Goal: Transaction & Acquisition: Book appointment/travel/reservation

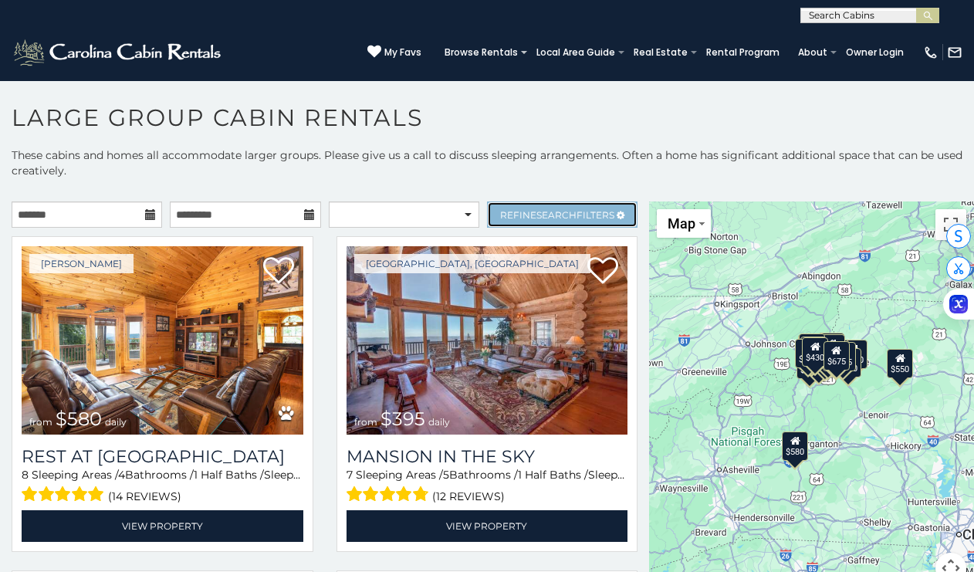
click at [512, 205] on link "Refine Search Filters" at bounding box center [562, 214] width 150 height 26
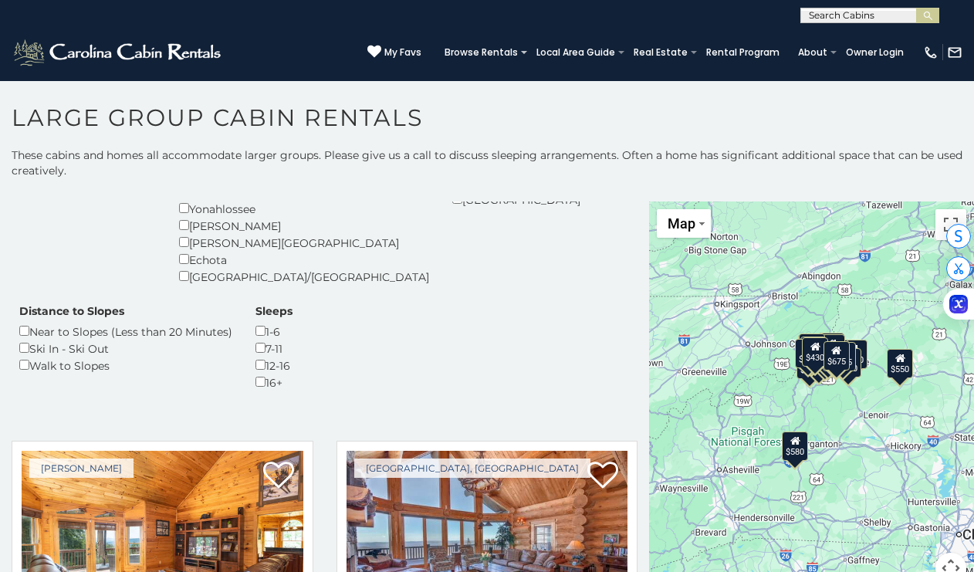
scroll to position [353, 0]
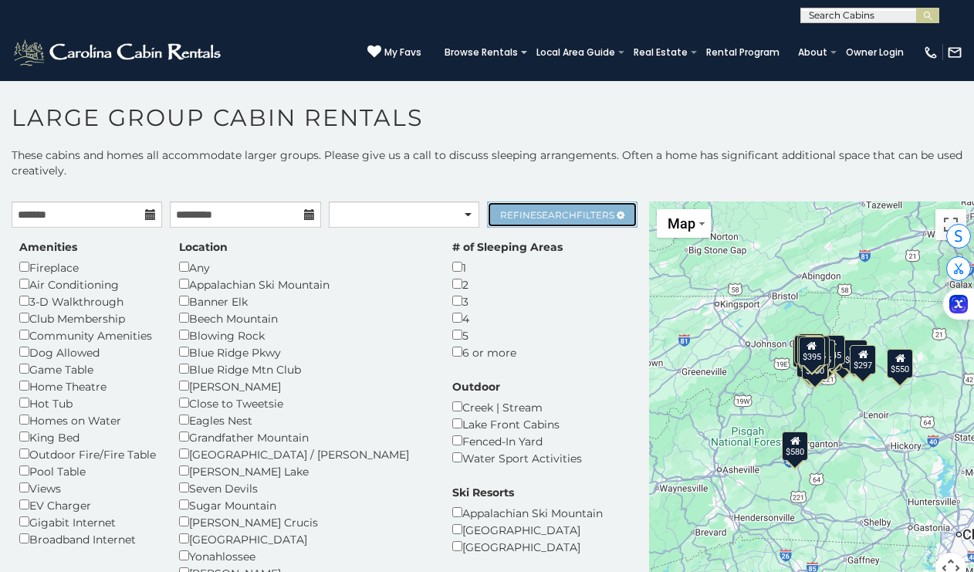
click at [519, 218] on span "Refine Search Filters" at bounding box center [557, 215] width 114 height 12
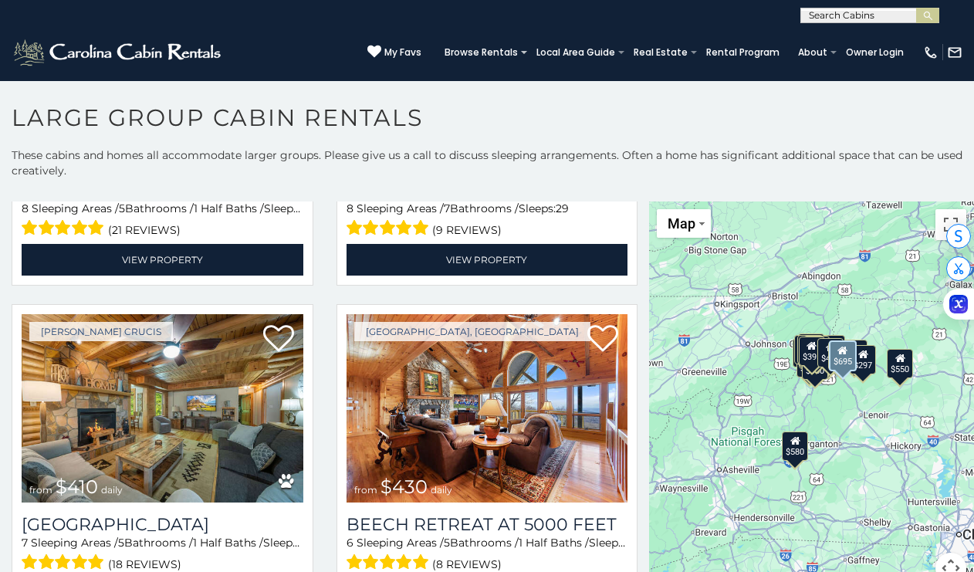
scroll to position [1255, 0]
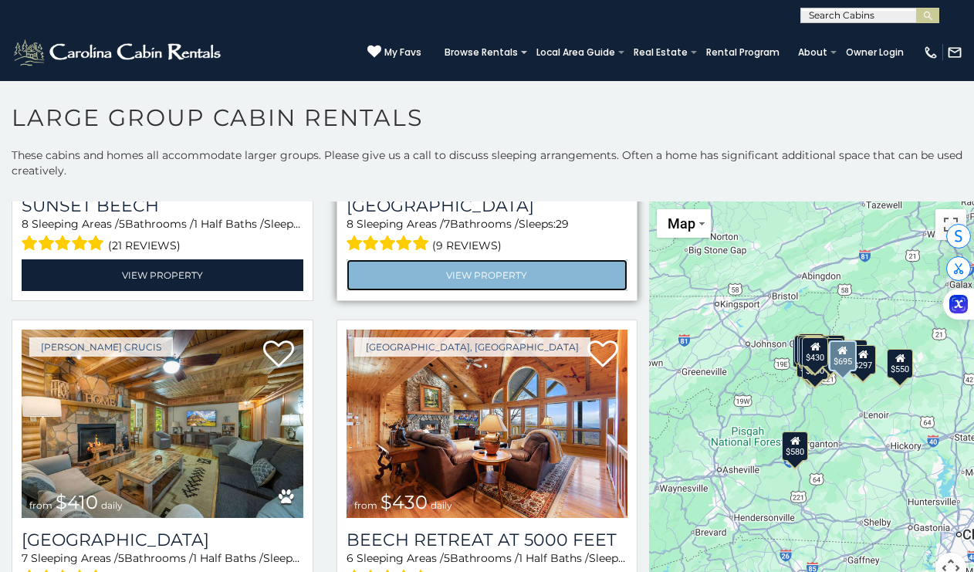
click at [450, 274] on link "View Property" at bounding box center [487, 275] width 282 height 32
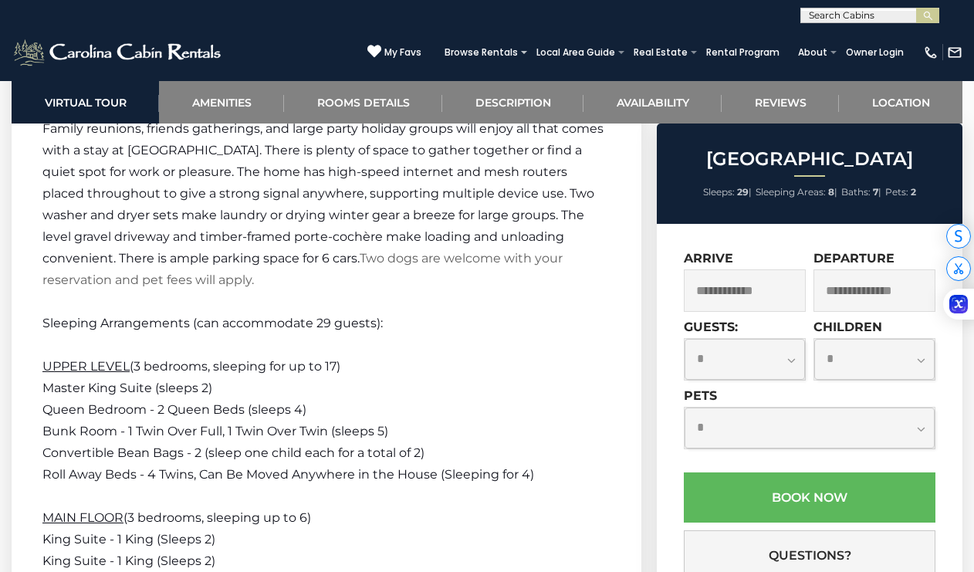
scroll to position [3838, 0]
click at [300, 411] on span "Queen Bedroom - 2 Queen Beds (sleeps 4)" at bounding box center [174, 408] width 264 height 15
click at [309, 404] on p "Queen Bedroom - 2 Queen Beds (sleeps 4)" at bounding box center [326, 409] width 568 height 22
drag, startPoint x: 301, startPoint y: 409, endPoint x: 312, endPoint y: 414, distance: 11.8
click at [312, 414] on p "Queen Bedroom - 2 Queen Beds (sleeps 4)" at bounding box center [326, 409] width 568 height 22
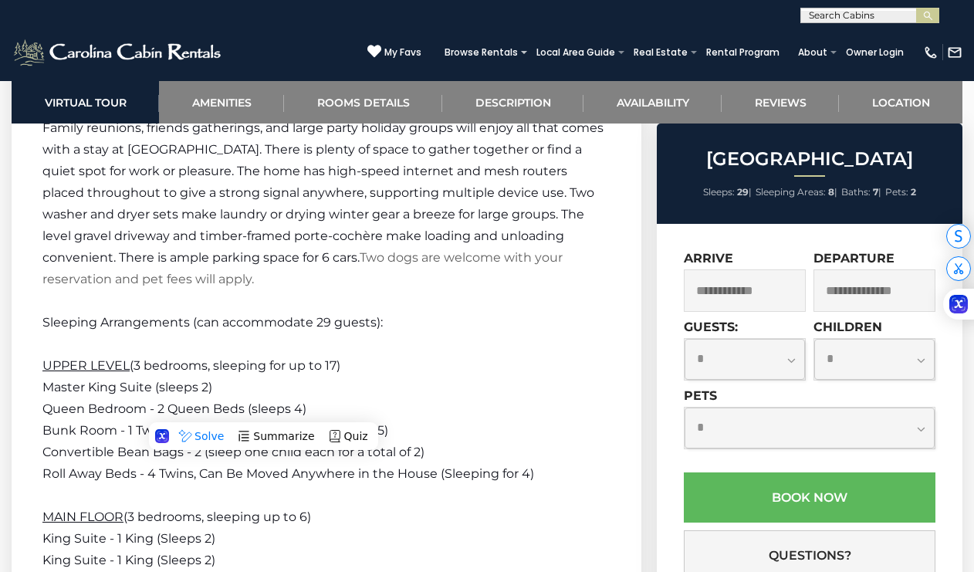
click at [307, 390] on p "Master King Suite (sleeps 2)" at bounding box center [326, 388] width 568 height 22
drag, startPoint x: 299, startPoint y: 409, endPoint x: 308, endPoint y: 408, distance: 8.5
click at [308, 408] on p "Queen Bedroom - 2 Queen Beds (sleeps 4)" at bounding box center [326, 409] width 568 height 22
click at [304, 388] on p "Master King Suite (sleeps 2)" at bounding box center [326, 388] width 568 height 22
drag, startPoint x: 252, startPoint y: 411, endPoint x: 302, endPoint y: 417, distance: 50.6
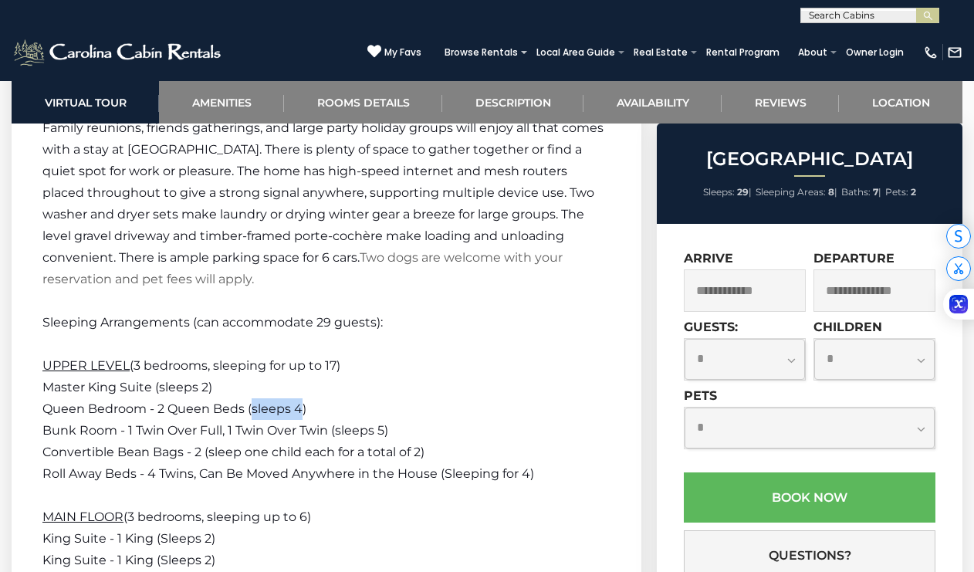
click at [302, 417] on p "Queen Bedroom - 2 Queen Beds (sleeps 4)" at bounding box center [326, 409] width 568 height 22
click at [291, 385] on p "Master King Suite (sleeps 2)" at bounding box center [326, 388] width 568 height 22
drag, startPoint x: 252, startPoint y: 409, endPoint x: 299, endPoint y: 417, distance: 47.8
click at [299, 417] on p "Queen Bedroom - 2 Queen Beds (sleeps 4)" at bounding box center [326, 409] width 568 height 22
click at [288, 383] on p "Master King Suite (sleeps 2)" at bounding box center [326, 388] width 568 height 22
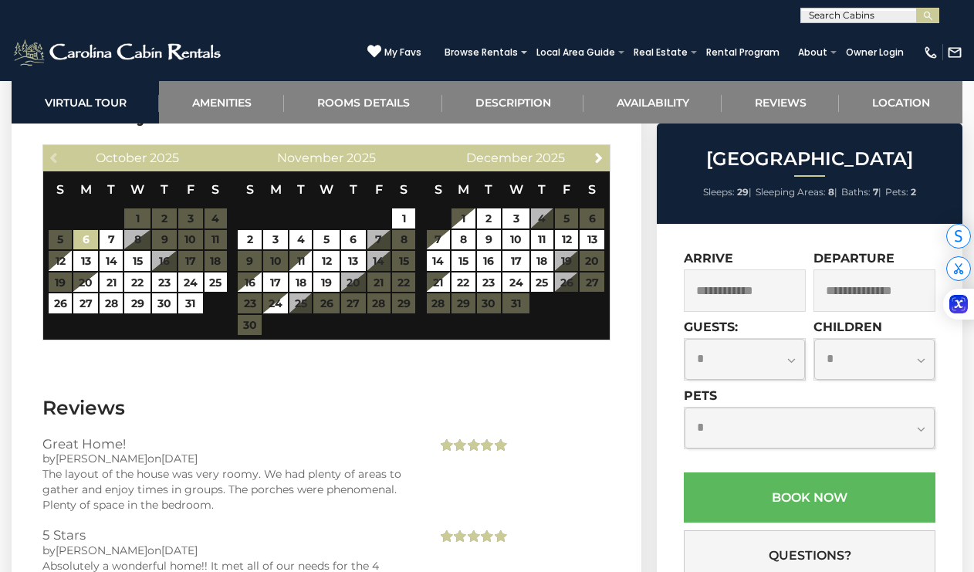
scroll to position [4816, 0]
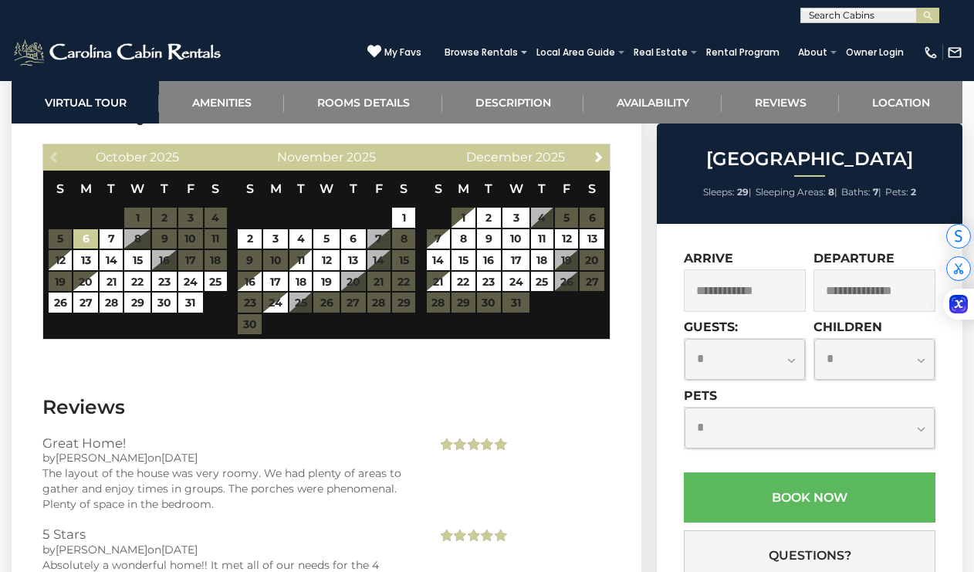
click at [404, 280] on table "S M T W T F S 1 2 3 4 5 6 7 8 9 10 11 12 13 14 15 16 17 18 19 20 21 22 23 24 25…" at bounding box center [327, 253] width 180 height 164
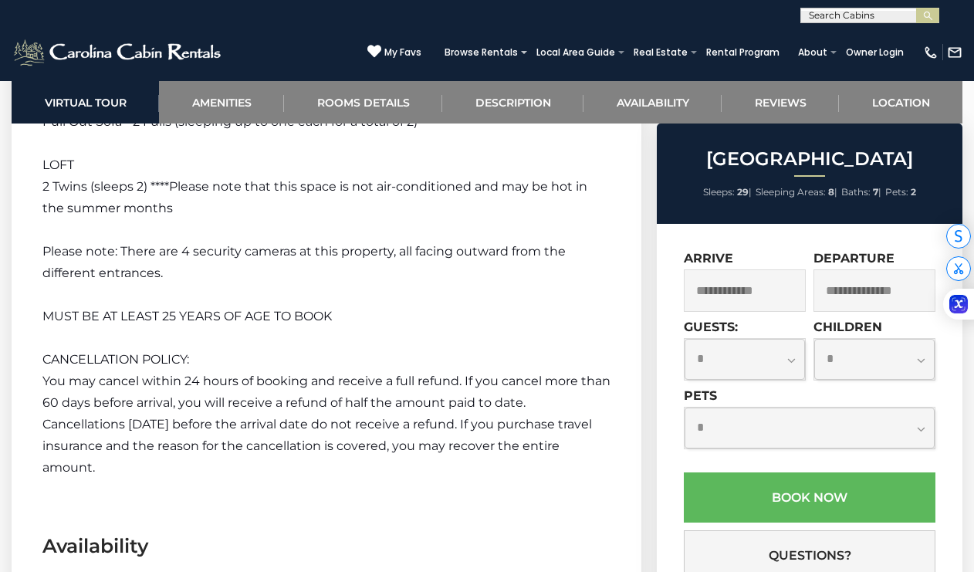
scroll to position [4355, 0]
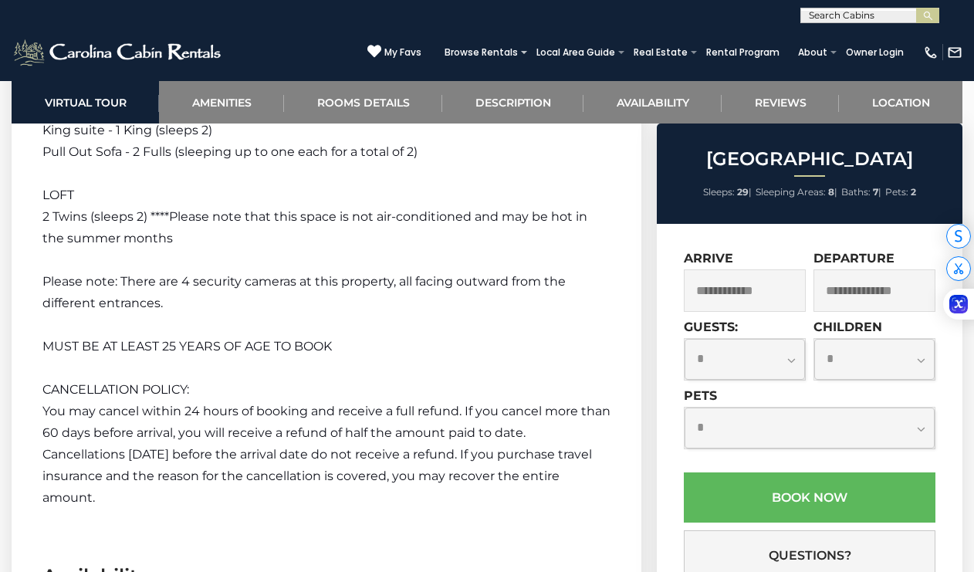
click at [749, 296] on input "text" at bounding box center [745, 290] width 122 height 42
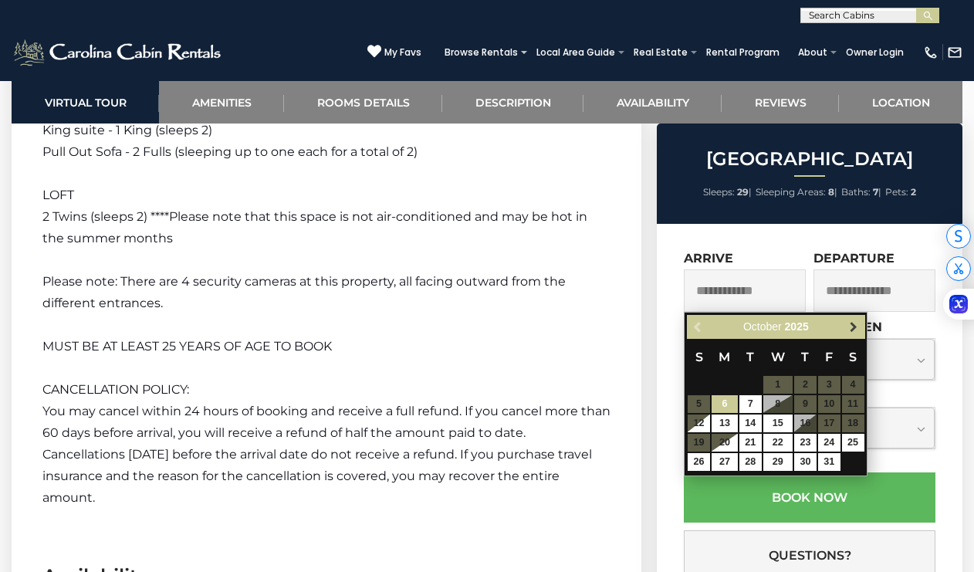
click at [853, 319] on link "Next" at bounding box center [852, 326] width 19 height 19
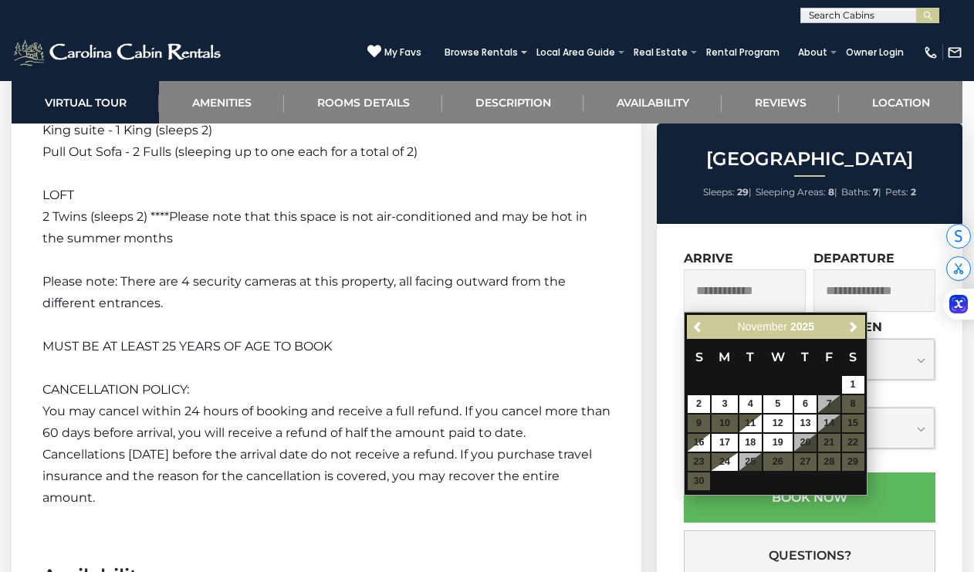
click at [808, 440] on table "S M T W T F S 1 2 3 4 5 6 7 8 9 10 11 12 13 14 15 16 17 18 19 20 21 22 23 24 25…" at bounding box center [775, 415] width 177 height 152
click at [695, 457] on table "S M T W T F S 1 2 3 4 5 6 7 8 9 10 11 12 13 14 15 16 17 18 19 20 21 22 23 24 25…" at bounding box center [775, 415] width 177 height 152
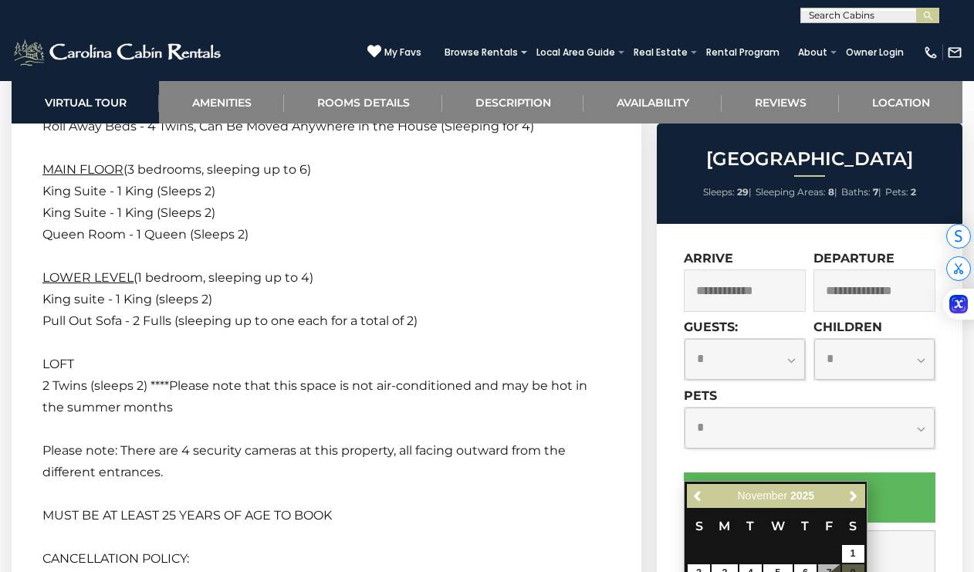
scroll to position [4113, 0]
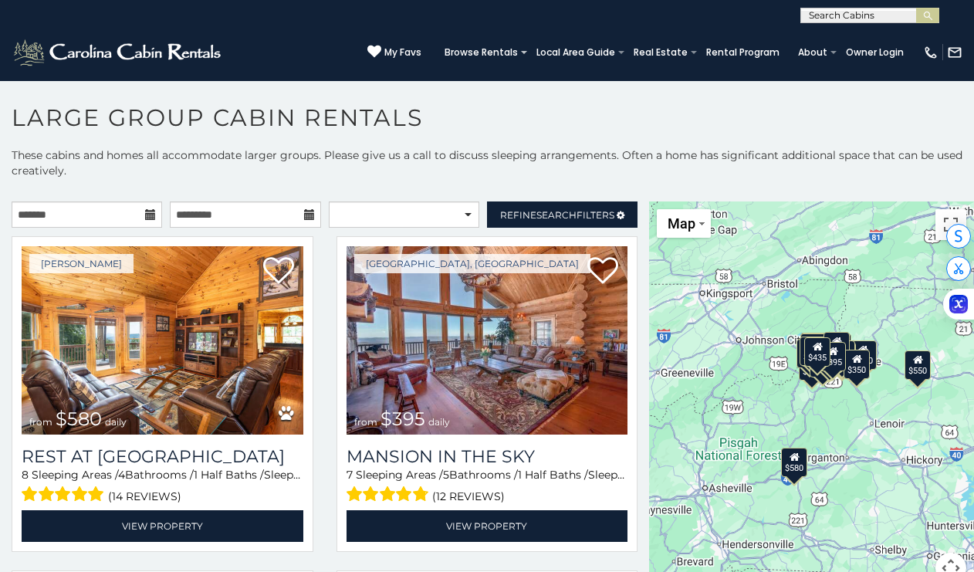
click at [147, 213] on icon at bounding box center [150, 214] width 11 height 11
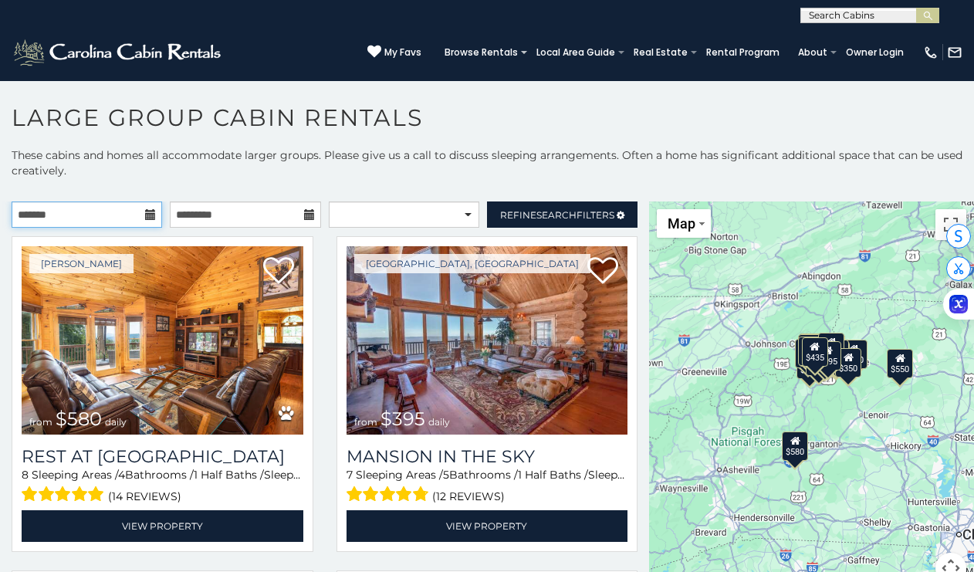
click at [143, 211] on input "text" at bounding box center [87, 214] width 150 height 26
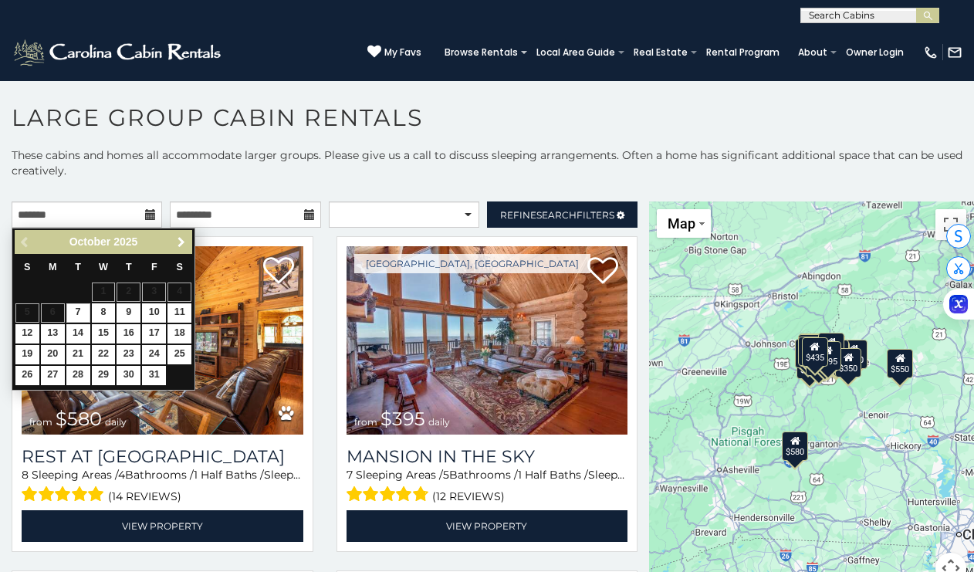
click at [182, 241] on span "Next" at bounding box center [181, 242] width 12 height 12
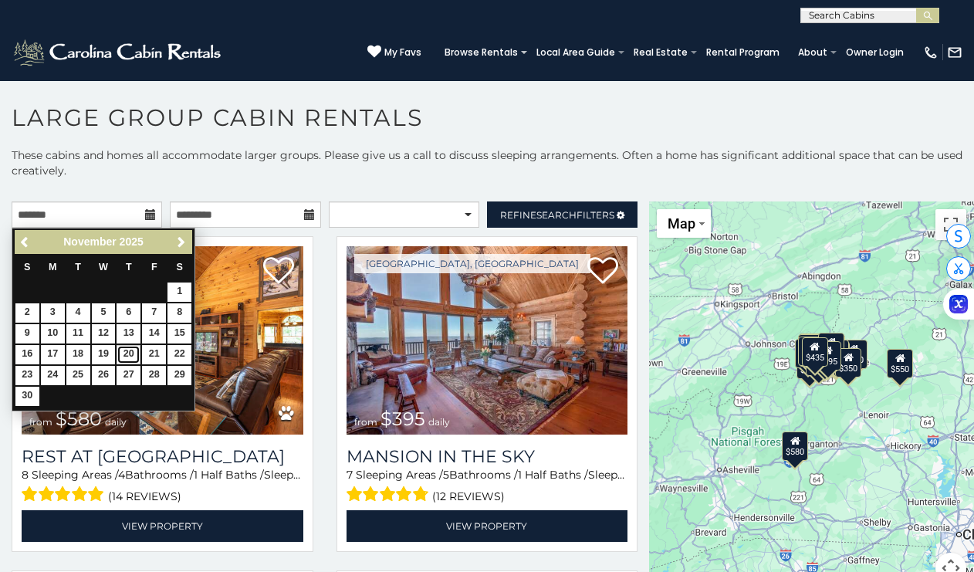
click at [135, 350] on link "20" at bounding box center [129, 354] width 24 height 19
type input "**********"
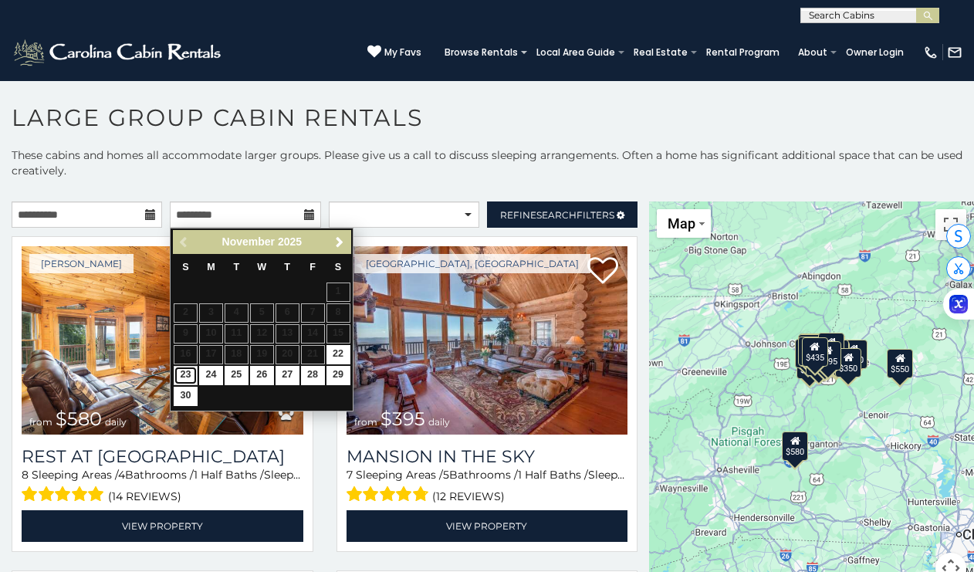
click at [184, 374] on link "23" at bounding box center [186, 375] width 24 height 19
type input "**********"
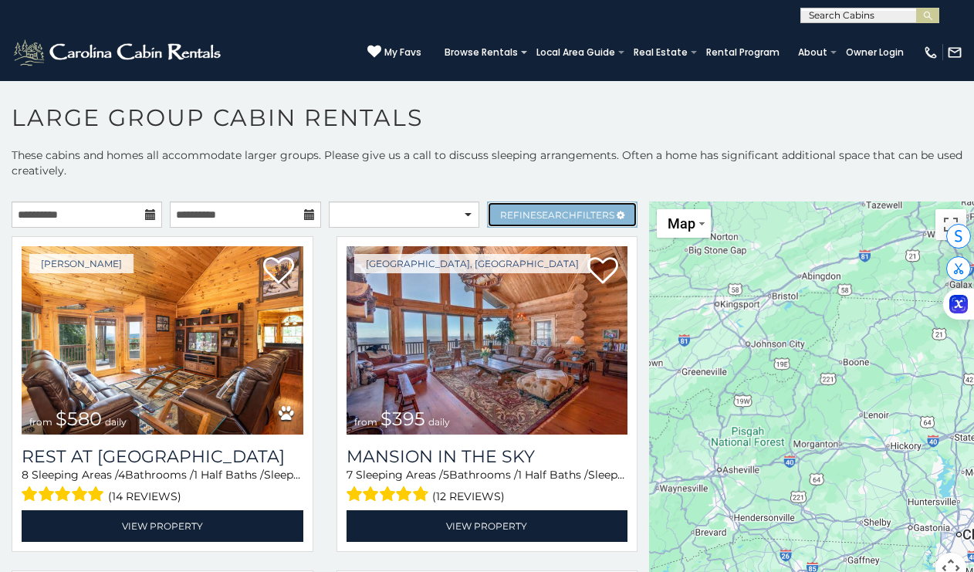
click at [532, 204] on link "Refine Search Filters" at bounding box center [562, 214] width 150 height 26
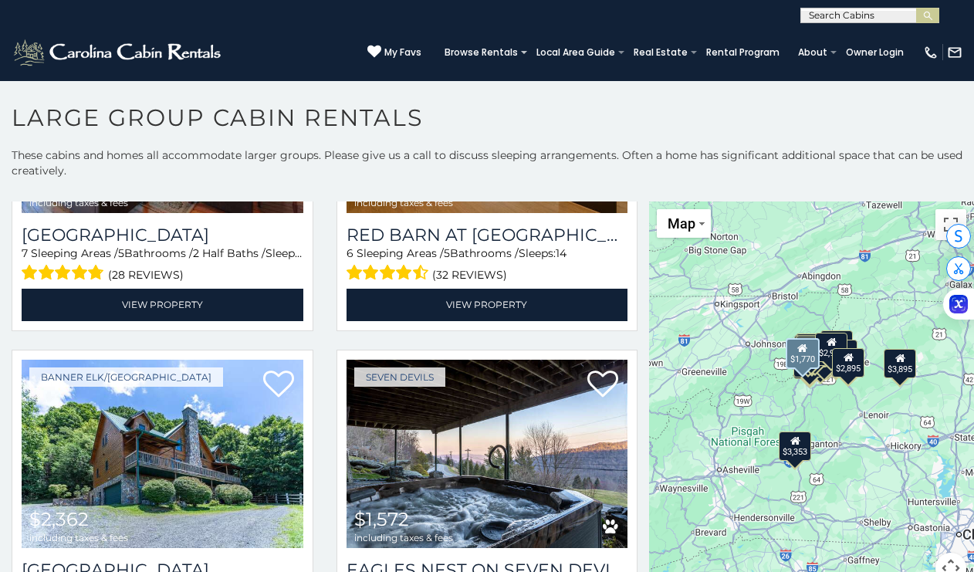
scroll to position [3790, 0]
